Goal: Transaction & Acquisition: Purchase product/service

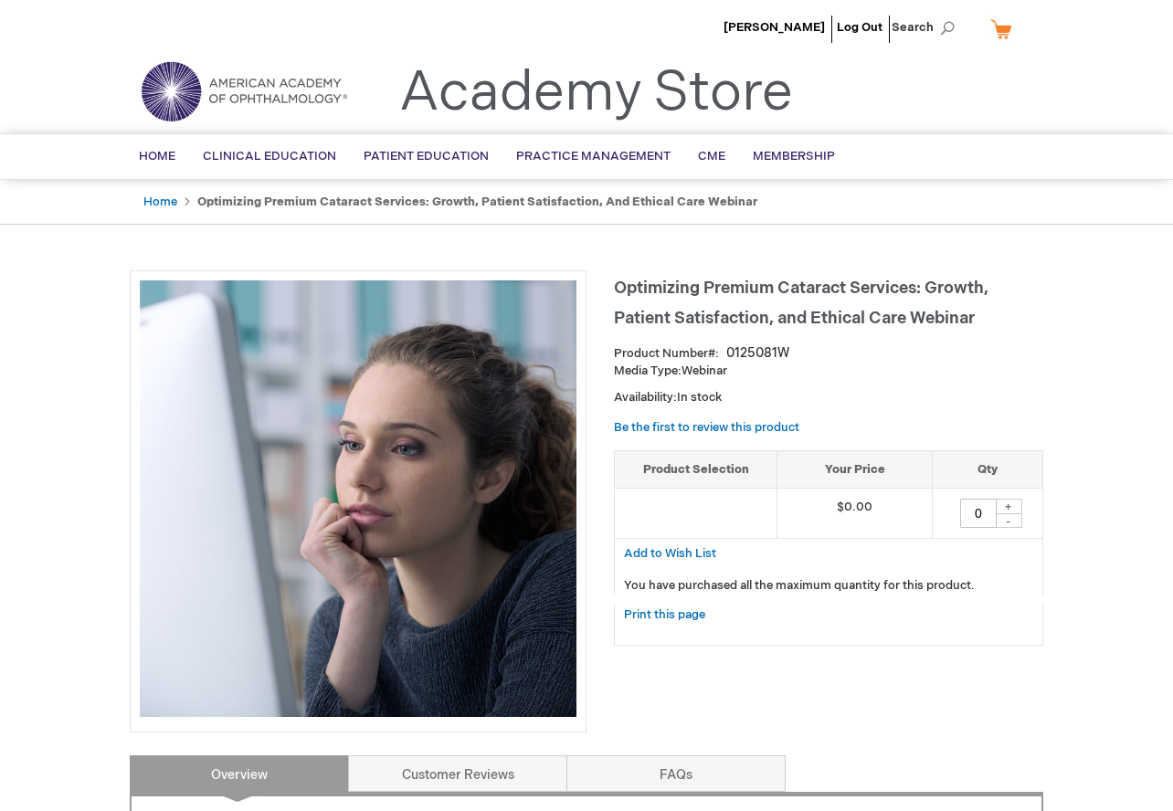
click at [1010, 502] on div "+" at bounding box center [1008, 507] width 27 height 16
click at [1009, 508] on div "+" at bounding box center [1008, 507] width 27 height 16
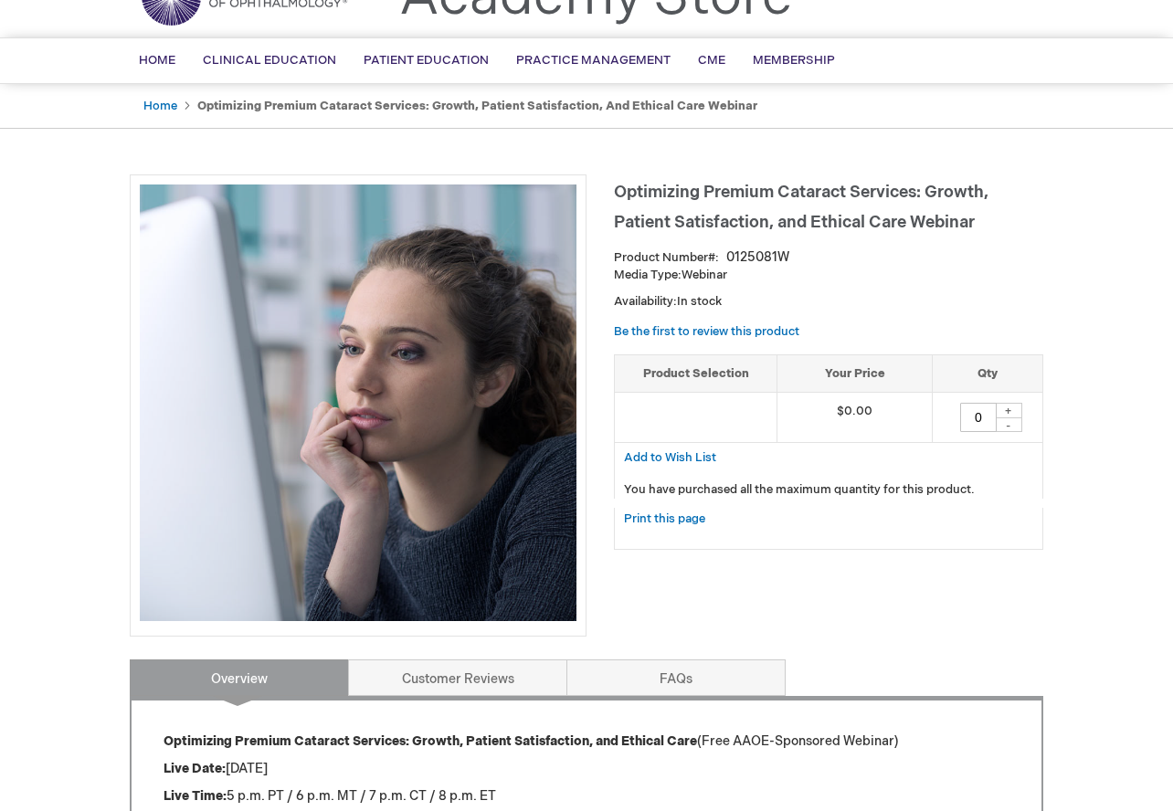
scroll to position [56, 0]
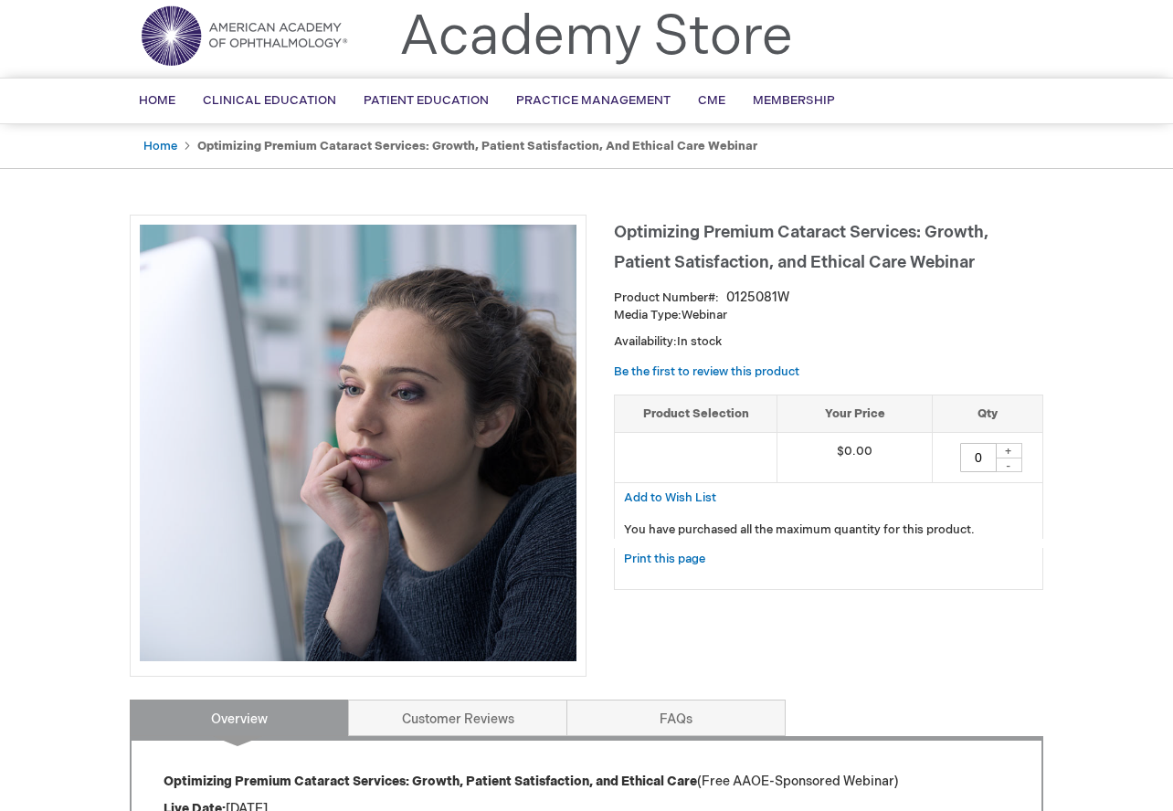
click at [1013, 450] on div "+" at bounding box center [1008, 451] width 27 height 16
click at [1008, 460] on div "-" at bounding box center [1008, 465] width 27 height 15
click at [1010, 445] on div "+" at bounding box center [1008, 451] width 27 height 16
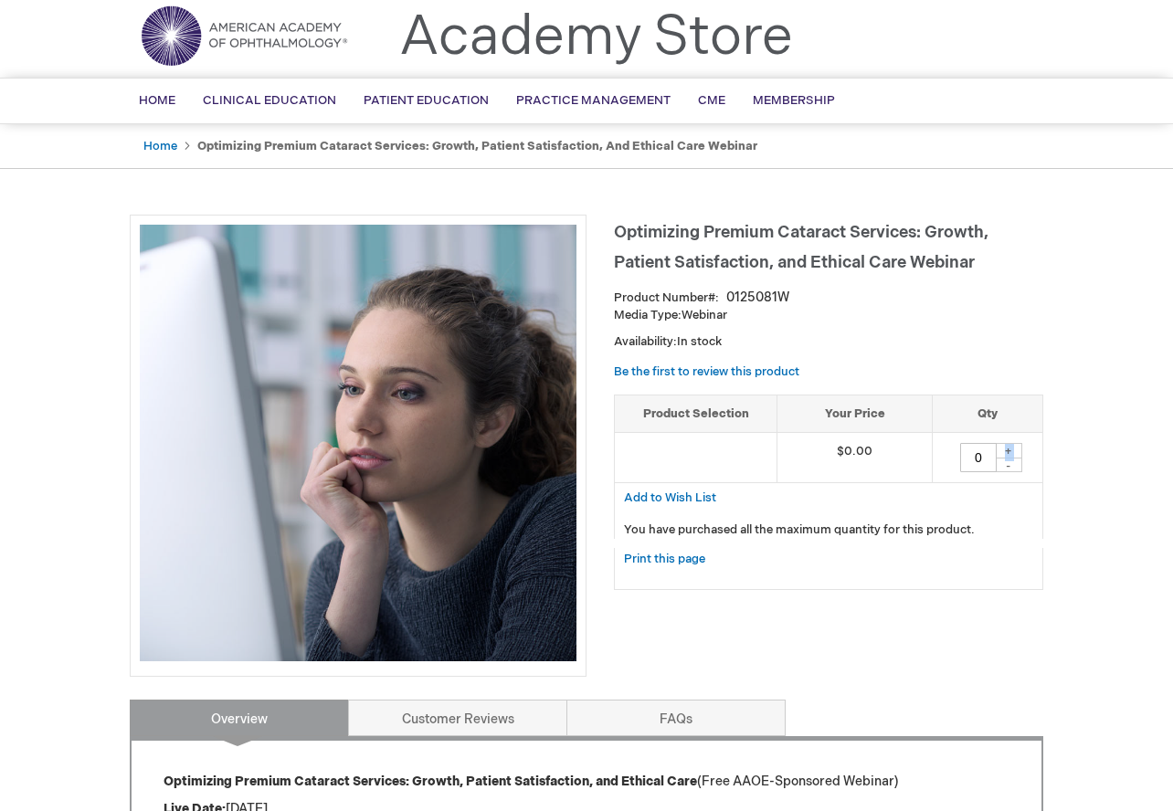
click at [1010, 445] on div "+" at bounding box center [1008, 451] width 27 height 16
click at [977, 460] on input "0" at bounding box center [978, 457] width 37 height 29
type input "1.0"
click at [1087, 674] on div "[PERSON_NAME] Log Out Search My Cart CLOSE RECENTLY ADDED ITEM(S) Close There a…" at bounding box center [586, 697] width 1173 height 1507
click at [683, 502] on span "Add to Wish List" at bounding box center [670, 498] width 92 height 15
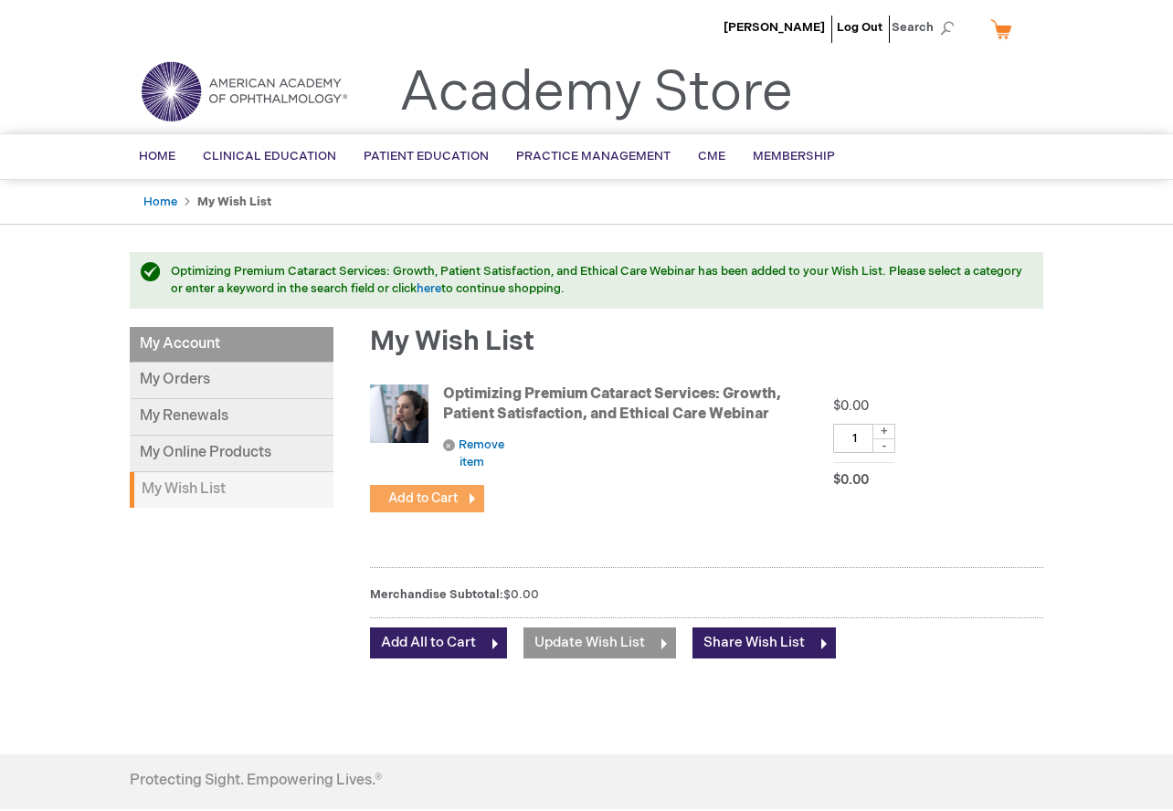
click at [441, 496] on span "Add to Cart" at bounding box center [422, 499] width 69 height 16
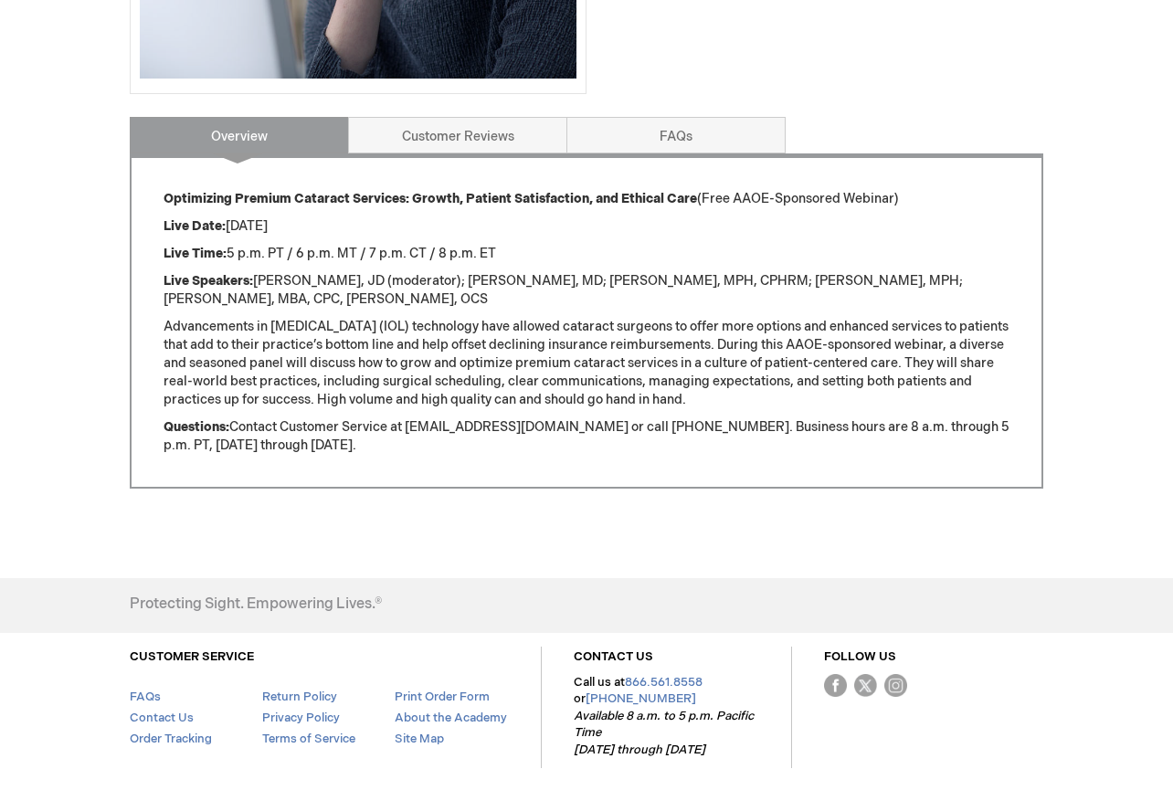
scroll to position [735, 0]
